Goal: Task Accomplishment & Management: Complete application form

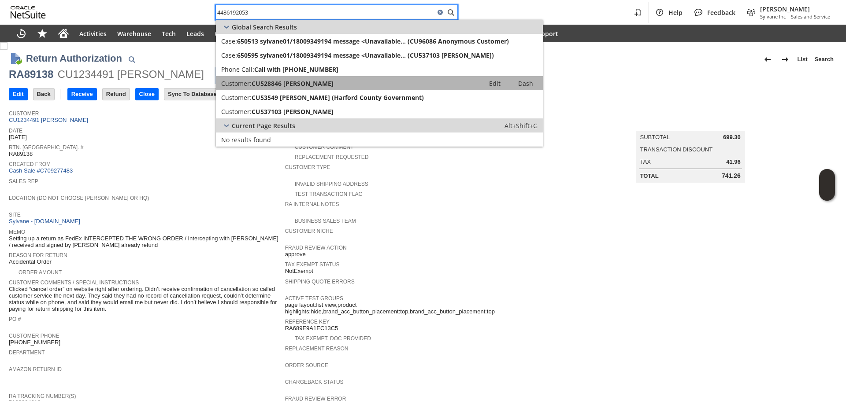
click at [323, 79] on span "CU528846 Paul Hauswald" at bounding box center [293, 83] width 82 height 8
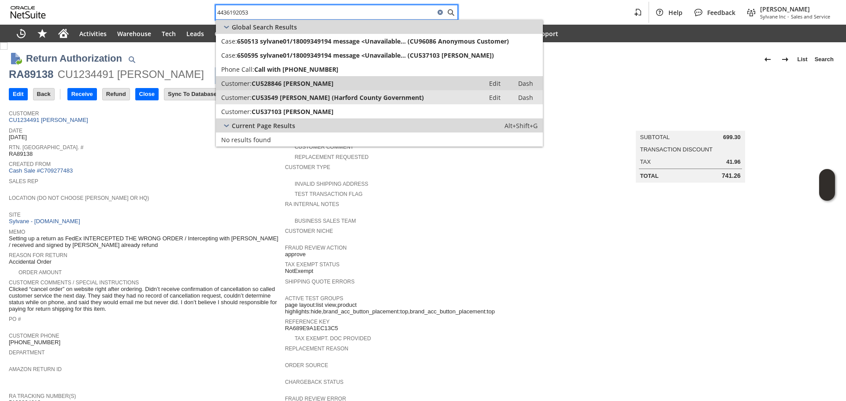
click at [323, 93] on span "CU53549 Paul Hauswald (Harford County Government)" at bounding box center [338, 97] width 172 height 8
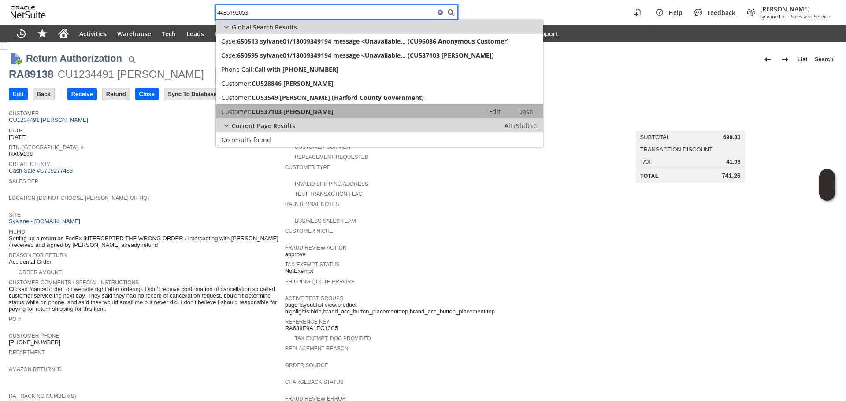
click at [319, 106] on link "Customer: CU537103 Paul Hauswald Edit Dash" at bounding box center [379, 111] width 327 height 14
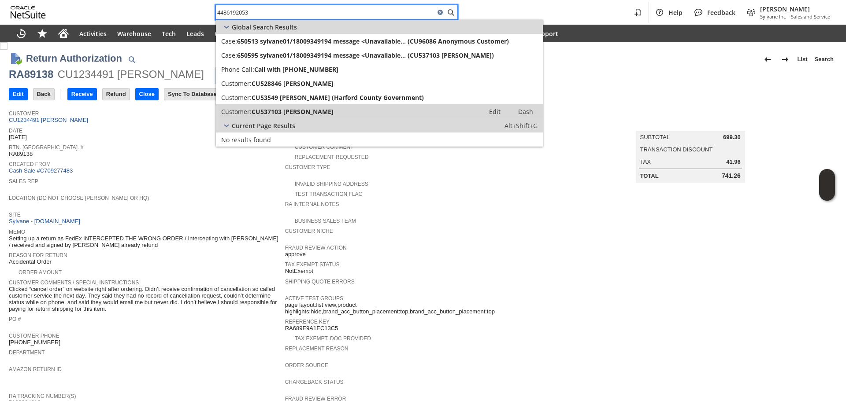
click at [308, 9] on input "4436192053" at bounding box center [325, 12] width 219 height 11
paste input "RA89138"
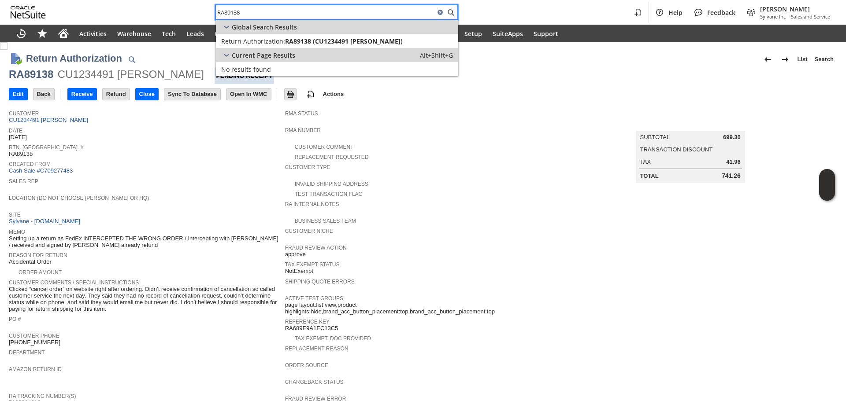
type input "RA89138"
click at [168, 188] on div "Sales Rep" at bounding box center [145, 184] width 272 height 16
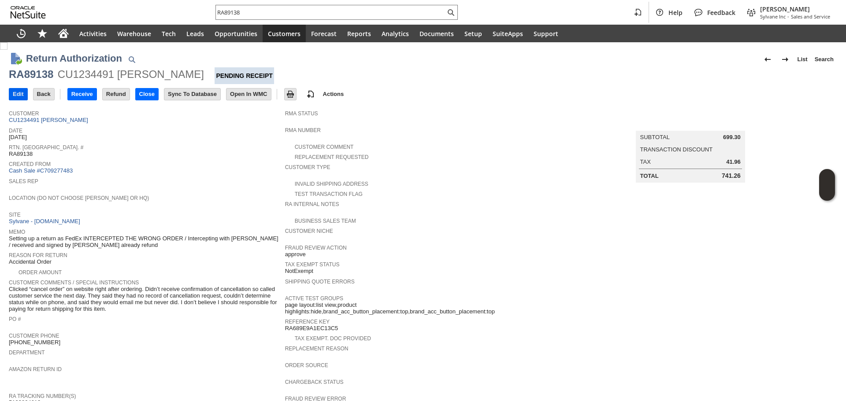
click at [11, 92] on input "Edit" at bounding box center [18, 94] width 18 height 11
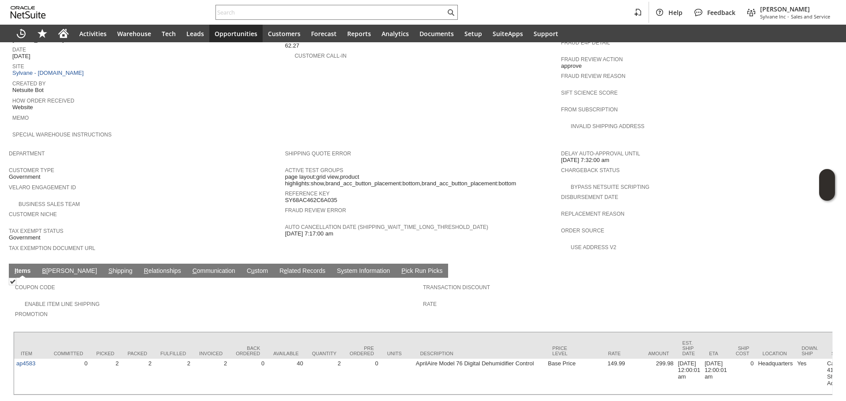
scroll to position [408, 0]
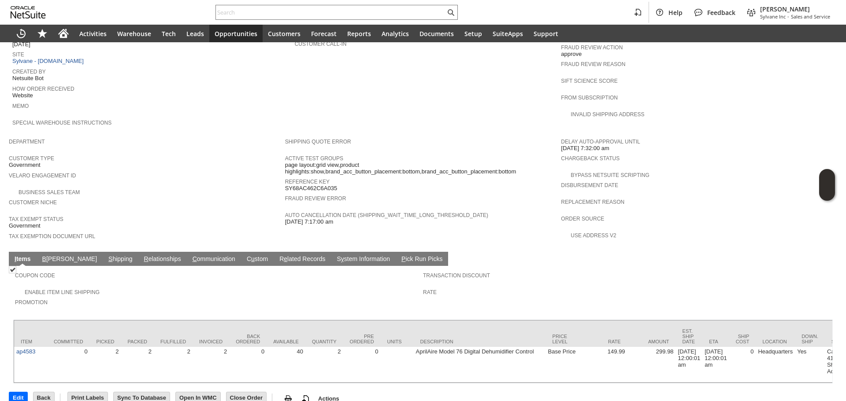
drag, startPoint x: 78, startPoint y: 239, endPoint x: 93, endPoint y: 244, distance: 15.2
click at [106, 256] on link "S hipping" at bounding box center [120, 260] width 29 height 8
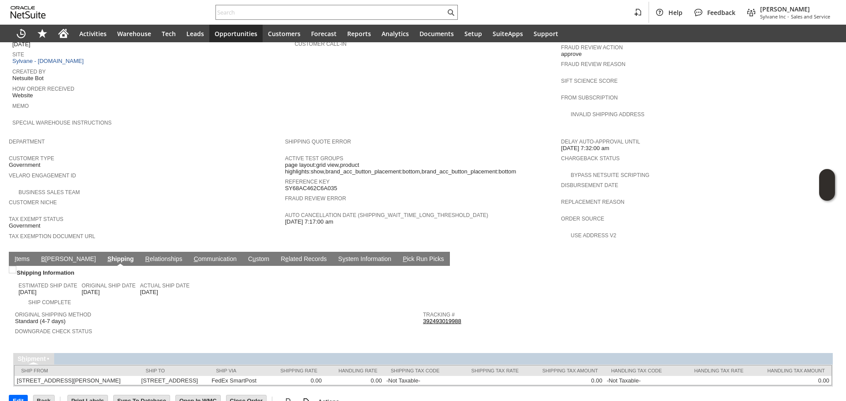
click at [434, 318] on link "392493019988" at bounding box center [442, 321] width 38 height 7
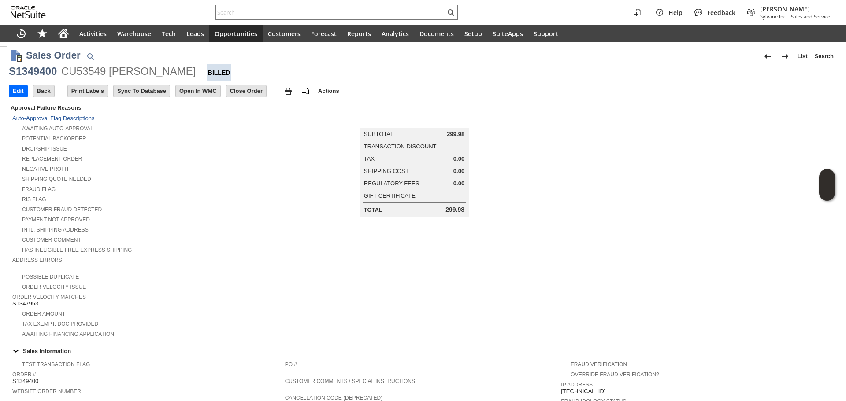
scroll to position [0, 0]
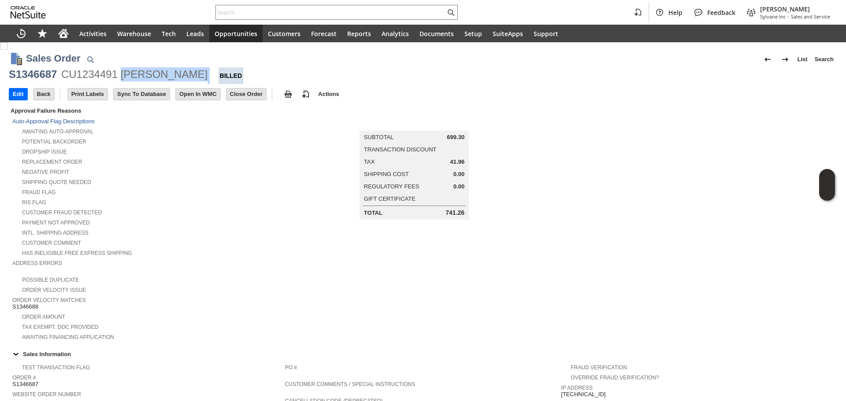
copy div "brandon gallagher"
drag, startPoint x: 151, startPoint y: 82, endPoint x: 121, endPoint y: 78, distance: 30.1
click at [121, 78] on div "S1346687 CU1234491 brandon gallagher Billed" at bounding box center [423, 75] width 828 height 17
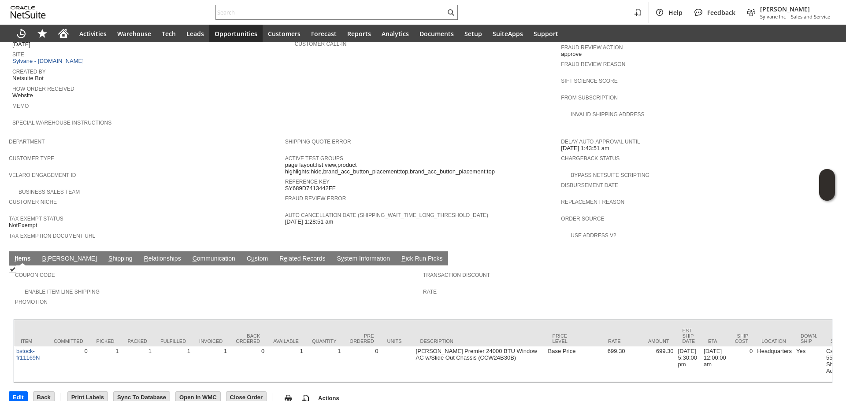
click at [106, 255] on link "S hipping" at bounding box center [120, 259] width 29 height 8
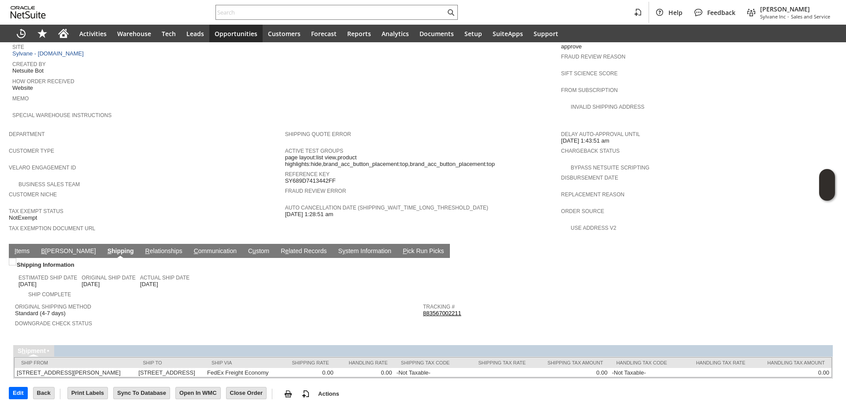
scroll to position [415, 0]
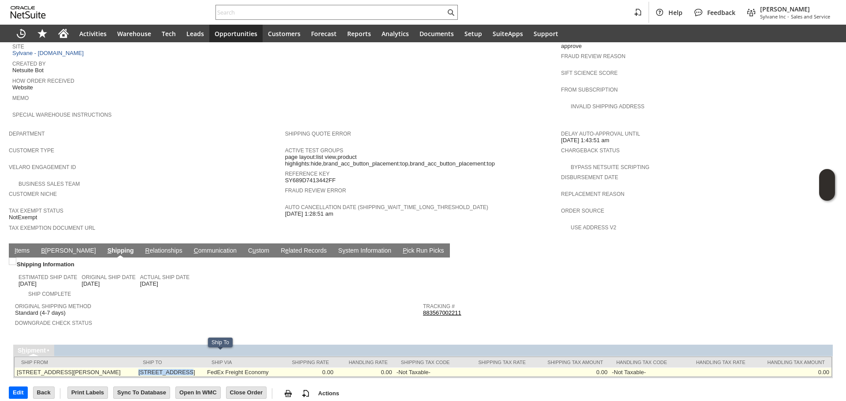
copy td "[STREET_ADDRESS]"
drag, startPoint x: 160, startPoint y: 356, endPoint x: 203, endPoint y: 352, distance: 42.4
click at [203, 368] on td "619 Parkway Rd Allentown PA 18104 United States" at bounding box center [170, 372] width 69 height 9
click at [205, 368] on td "619 Parkway Rd Allentown PA 18104 United States" at bounding box center [170, 372] width 69 height 9
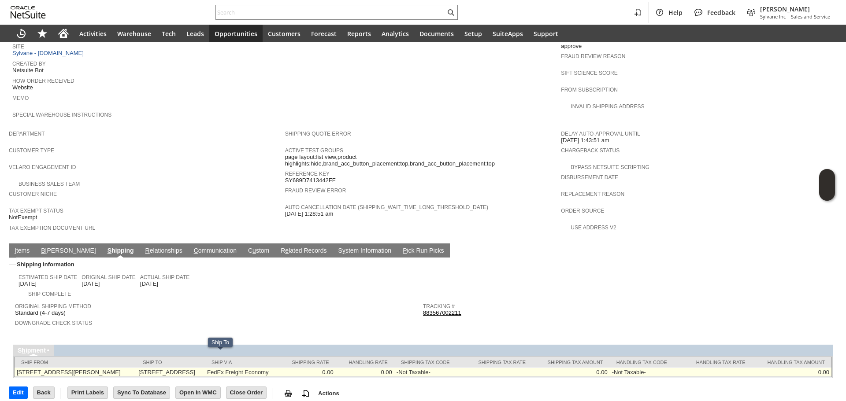
copy td "18104"
click at [205, 368] on td "619 Parkway Rd Allentown PA 18104 United States" at bounding box center [170, 372] width 69 height 9
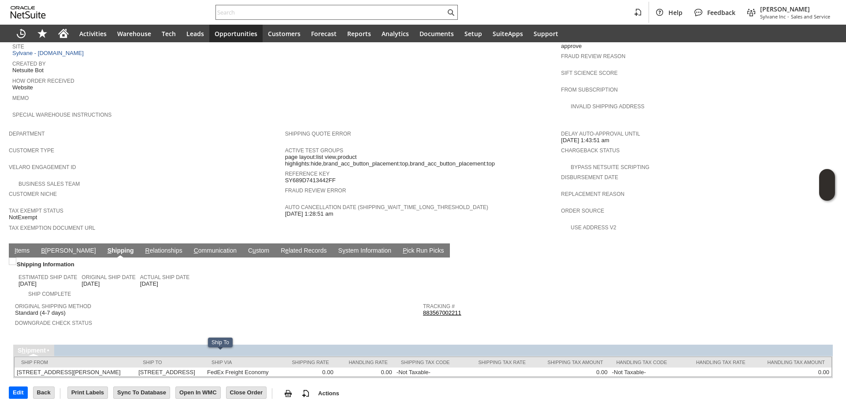
copy td "Allentown"
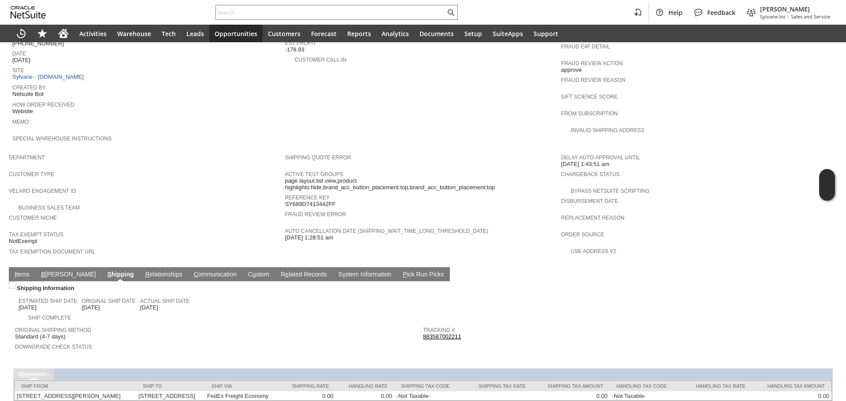
scroll to position [283, 0]
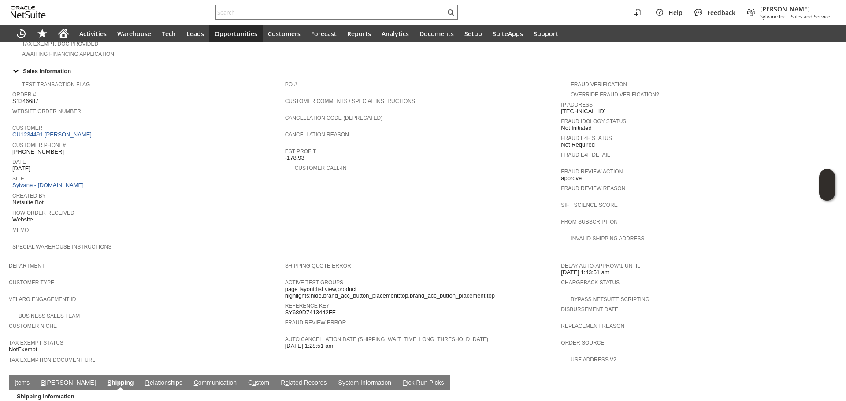
click at [39, 148] on span "[PHONE_NUMBER]" at bounding box center [38, 151] width 52 height 7
copy tbody "[PHONE_NUMBER]"
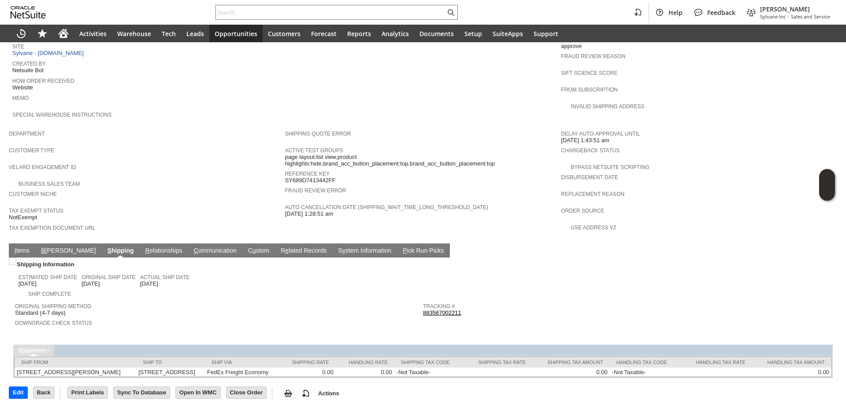
click at [22, 247] on link "I tems" at bounding box center [21, 251] width 19 height 8
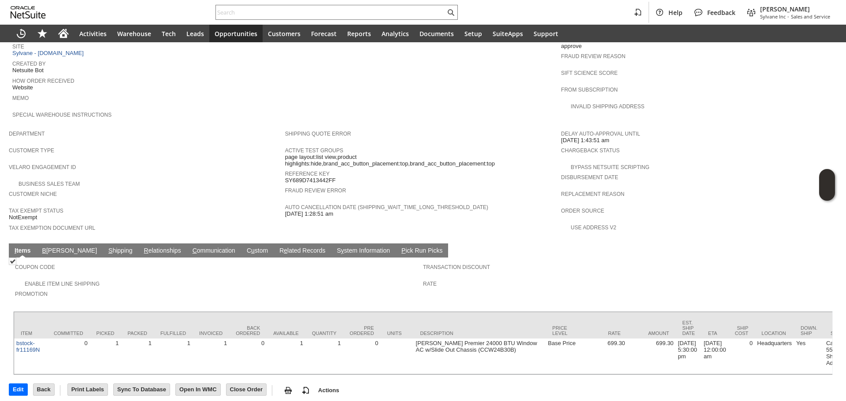
scroll to position [408, 0]
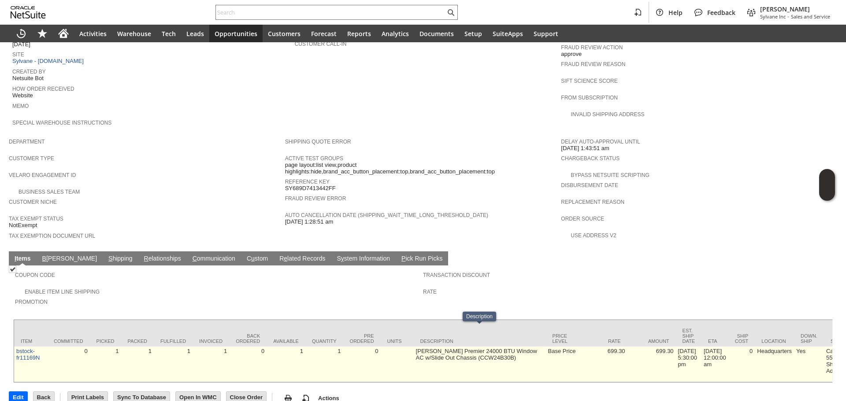
click at [469, 347] on td "[PERSON_NAME] Premier 24000 BTU Window AC w/Slide Out Chassis (CCW24B30B)" at bounding box center [480, 365] width 132 height 36
copy td "CCW24B30B"
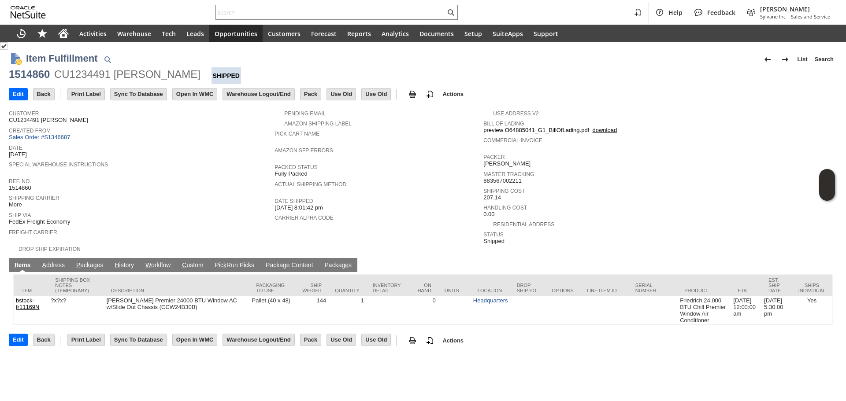
click at [90, 262] on link "P ackages" at bounding box center [90, 266] width 32 height 8
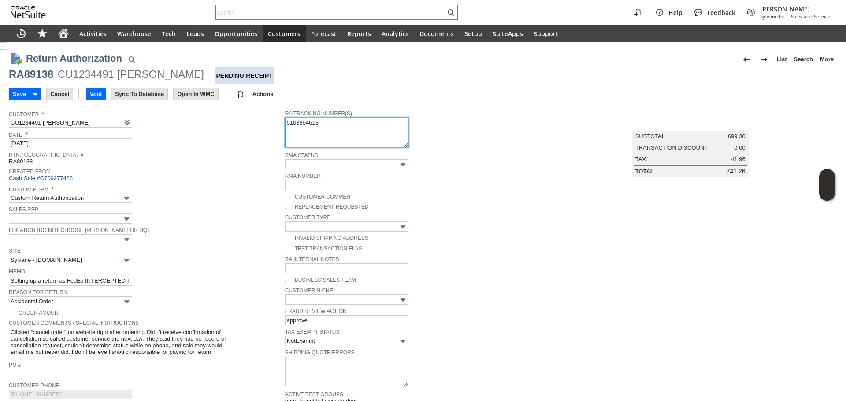
click at [287, 126] on textarea "5103804613" at bounding box center [346, 133] width 123 height 30
click at [285, 126] on textarea "5103804613" at bounding box center [346, 133] width 123 height 30
paste textarea "883864142489"
paste textarea "FedEx Freight Economy"
paste textarea "08/26/2025 1 170.00 LBS 9:30 AM - 6:00 PM"
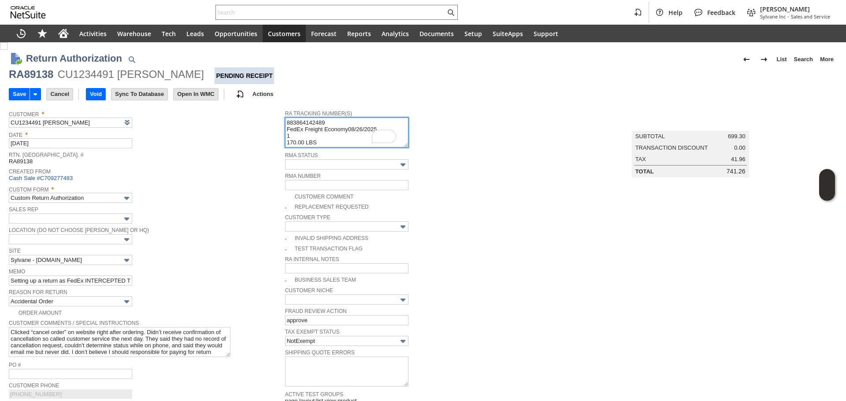
scroll to position [5, 0]
click at [278, 130] on div "Return Authorization List Search More Add To Shortcuts RA89138 CU1234491 brando…" at bounding box center [423, 221] width 846 height 359
click at [401, 145] on textarea "5103804613" at bounding box center [345, 133] width 120 height 30
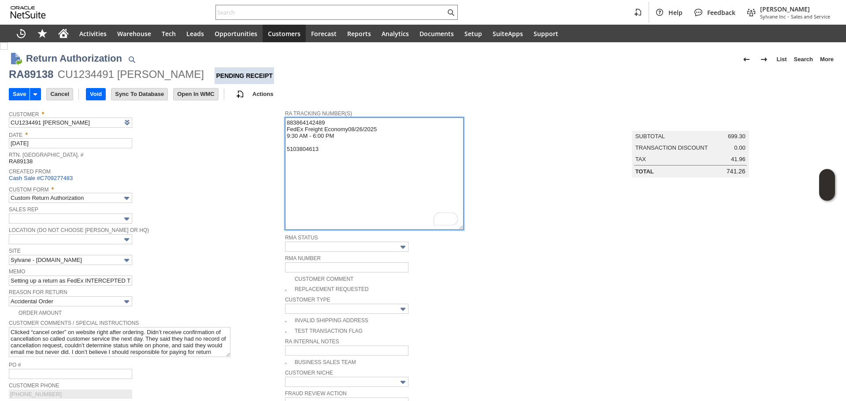
drag, startPoint x: 400, startPoint y: 145, endPoint x: 458, endPoint y: 228, distance: 100.8
click at [458, 228] on textarea "5103804613" at bounding box center [374, 174] width 178 height 112
click at [347, 132] on textarea "5103804613" at bounding box center [374, 174] width 178 height 112
click at [346, 130] on textarea "5103804613" at bounding box center [374, 174] width 178 height 112
type textarea "883864142489 FedEx Freight Economy 08/26/2025 9:30 AM - 6:00 PM 5103804613"
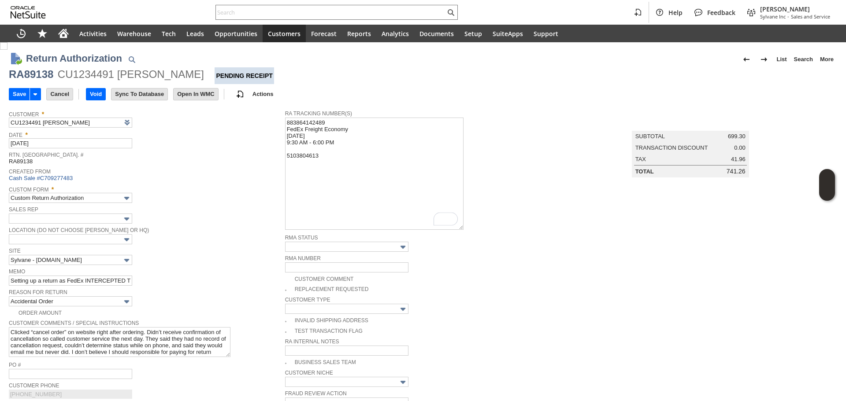
click at [230, 135] on span "Date *" at bounding box center [145, 134] width 272 height 10
click at [14, 94] on input "Save" at bounding box center [19, 94] width 20 height 11
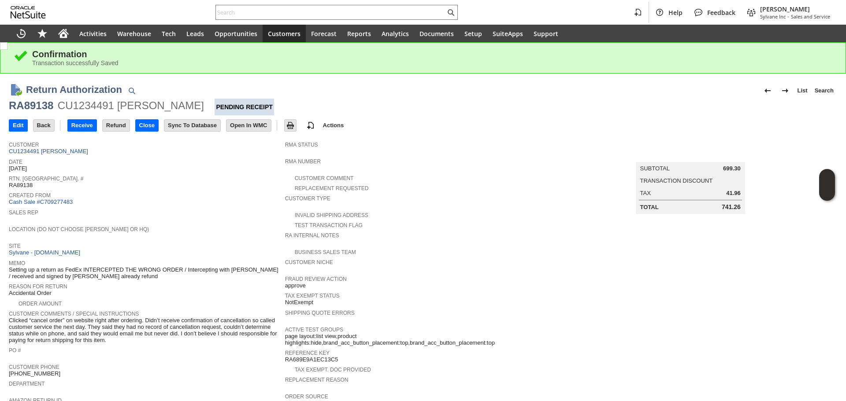
click at [267, 21] on div "Help Feedback [PERSON_NAME] Sylvane Inc - Sales and Service" at bounding box center [423, 12] width 846 height 25
click at [276, 15] on input "text" at bounding box center [331, 12] width 230 height 11
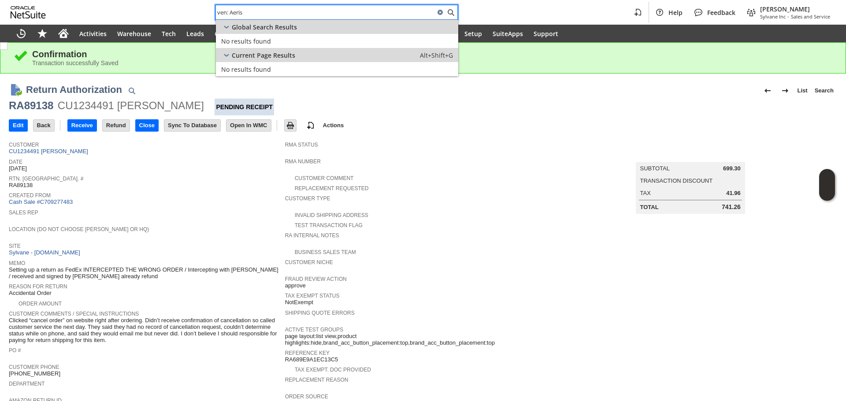
click at [252, 10] on input "ven: Aeris" at bounding box center [325, 12] width 219 height 11
paste input "ae8937"
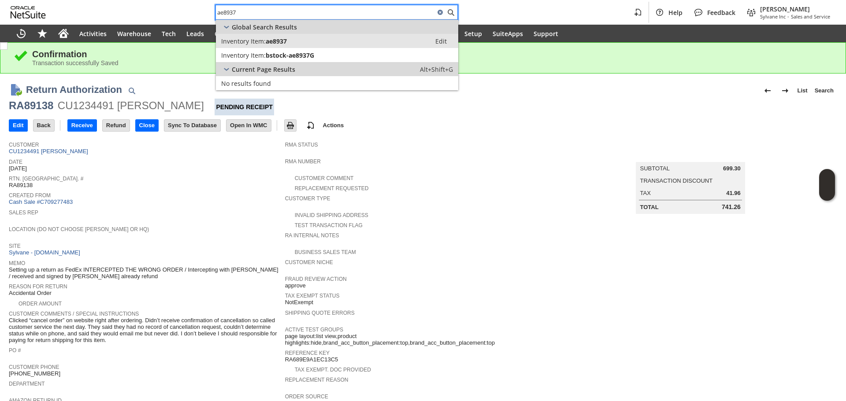
type input "ae8937"
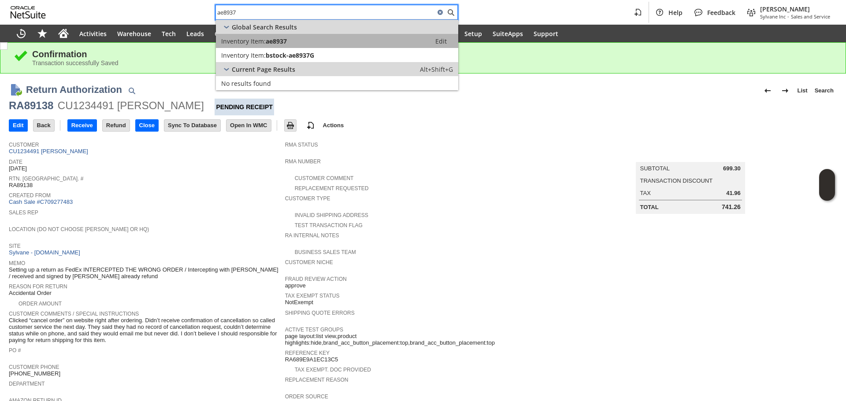
click at [277, 46] on link "Inventory Item: ae8937 Edit" at bounding box center [337, 41] width 242 height 14
click at [277, 43] on span "ae8937" at bounding box center [276, 41] width 21 height 8
